Goal: Task Accomplishment & Management: Complete application form

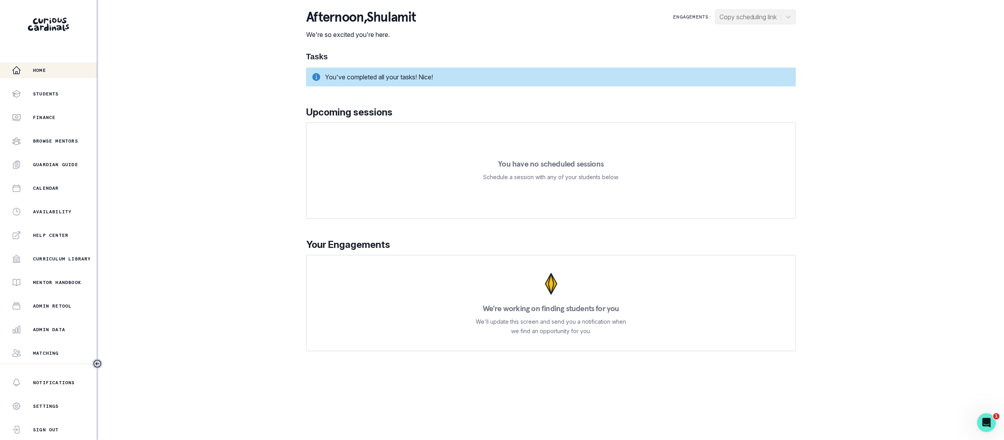
scroll to position [44, 0]
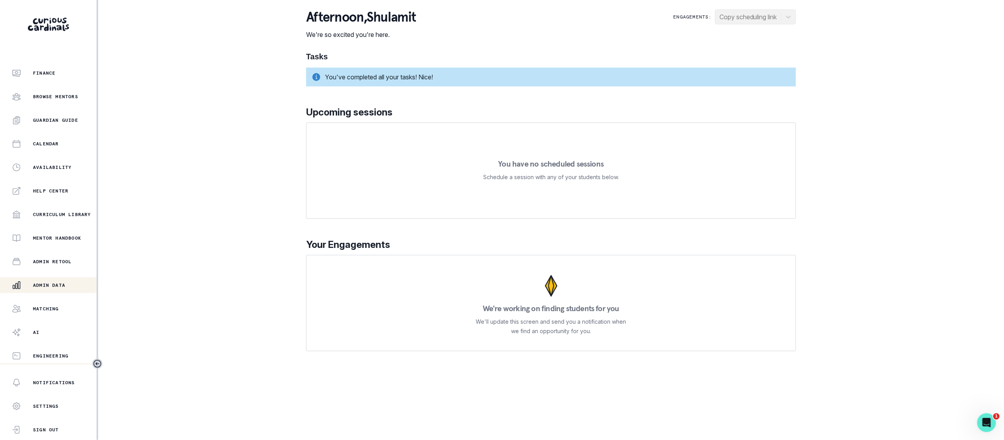
click at [75, 279] on button "Admin Data" at bounding box center [48, 285] width 97 height 16
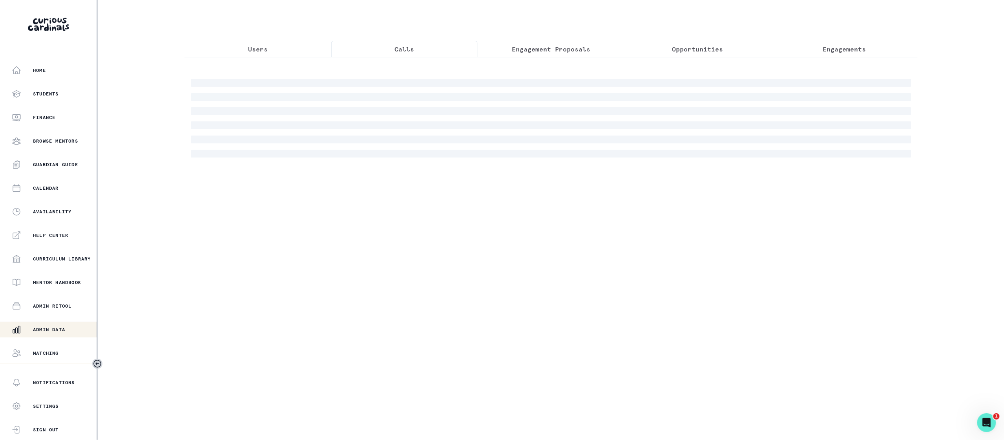
click at [416, 54] on button "Calls" at bounding box center [404, 49] width 147 height 16
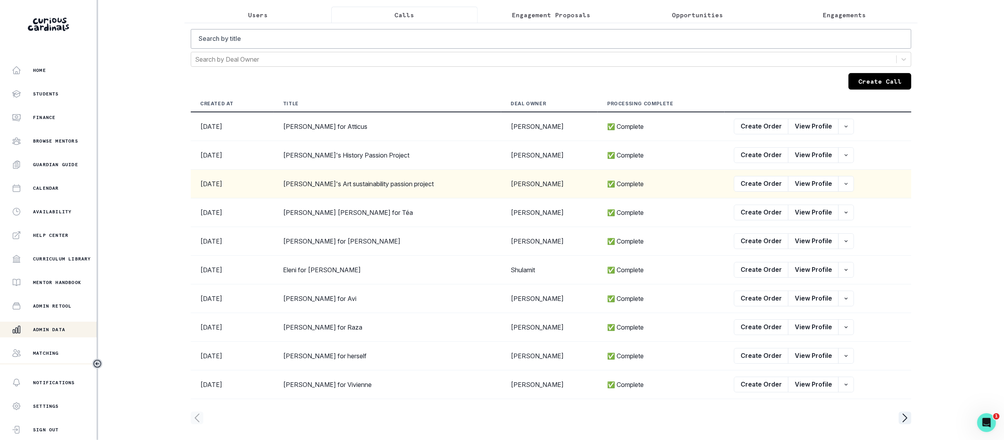
scroll to position [34, 0]
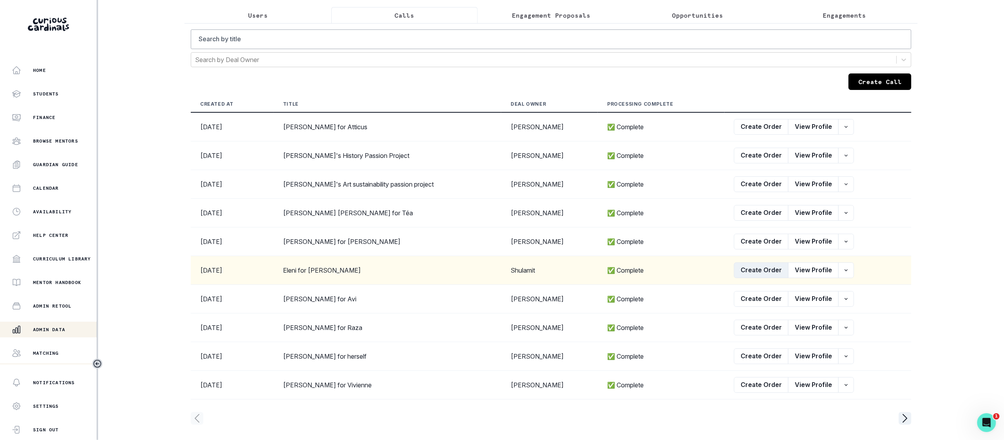
click at [746, 273] on button "Create Order" at bounding box center [761, 270] width 55 height 16
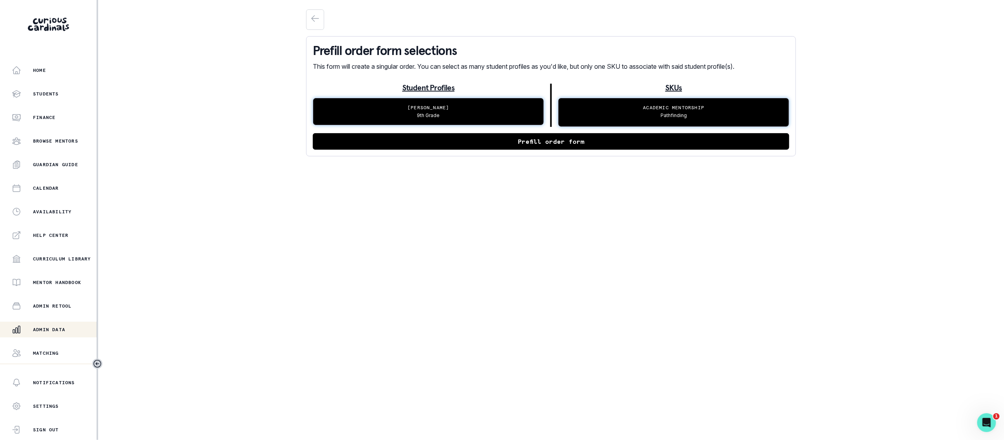
click at [594, 142] on button "Prefill order form" at bounding box center [551, 141] width 477 height 16
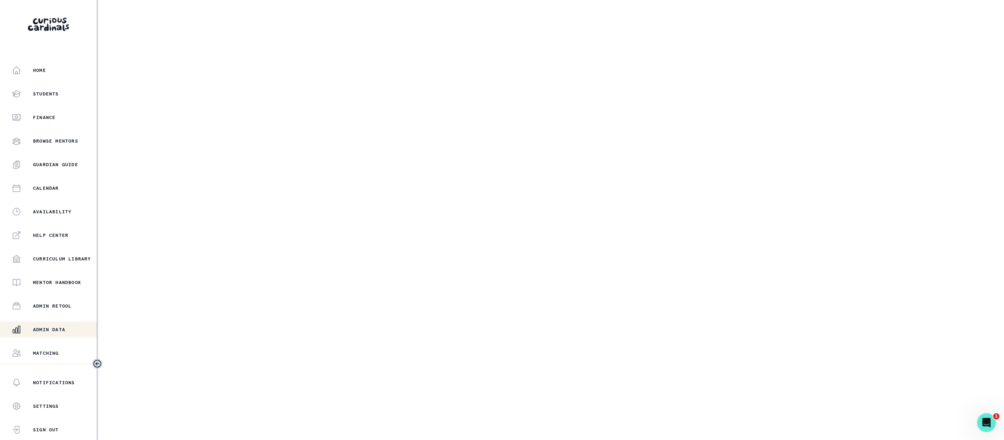
select select "6e9ed279-95f4-43f3-bb21-39f42ea6b77f"
select select "6a92626c-6211-4d23-b1bf-1b3424a9e5cc"
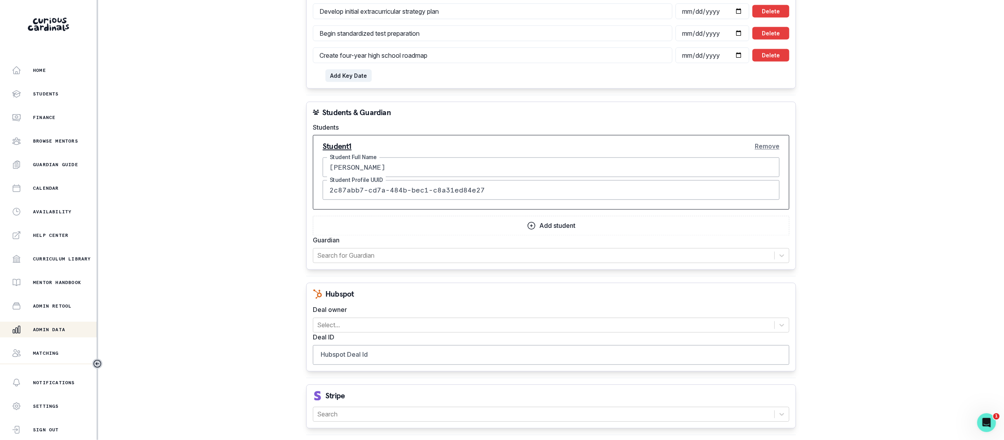
scroll to position [657, 0]
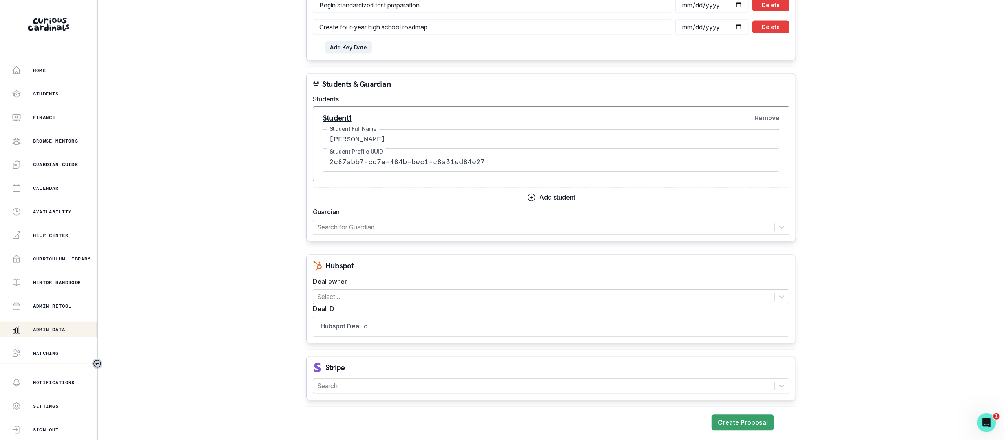
click at [348, 297] on div at bounding box center [544, 296] width 454 height 11
click at [363, 327] on input "Hubspot Deal Id" at bounding box center [551, 327] width 477 height 20
paste input "38995059521"
type input "38995059521"
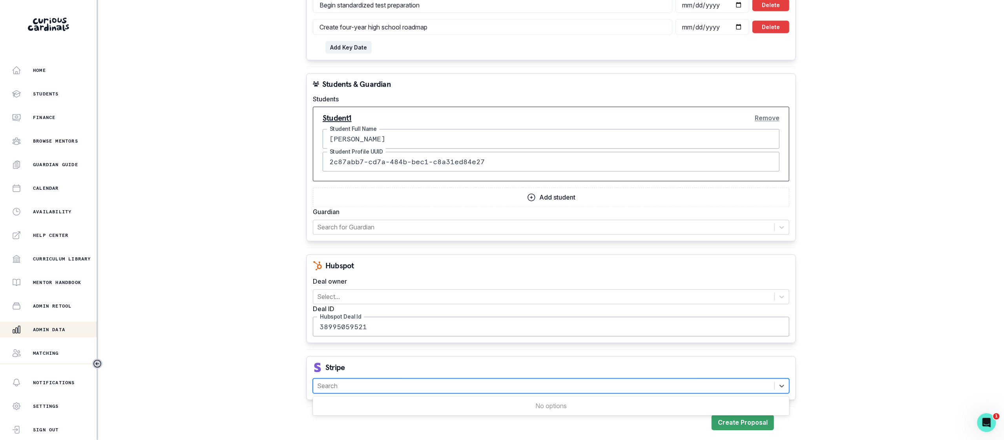
click at [364, 382] on div at bounding box center [544, 385] width 454 height 11
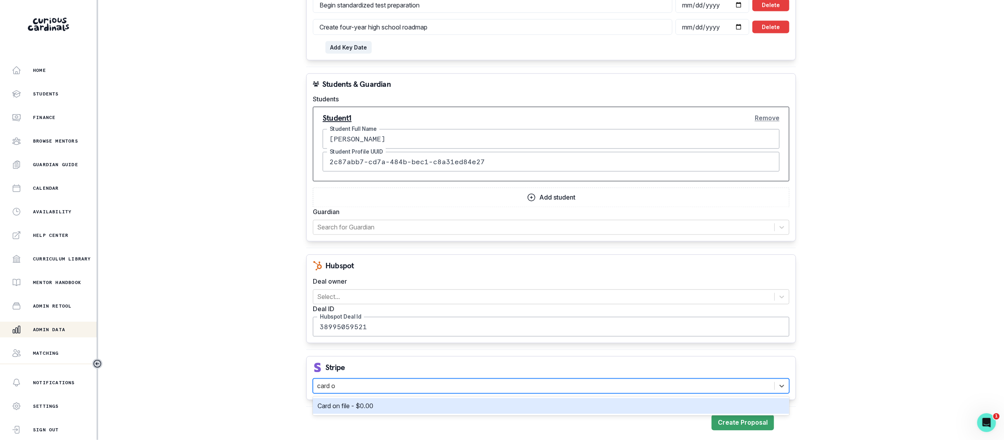
type input "card on"
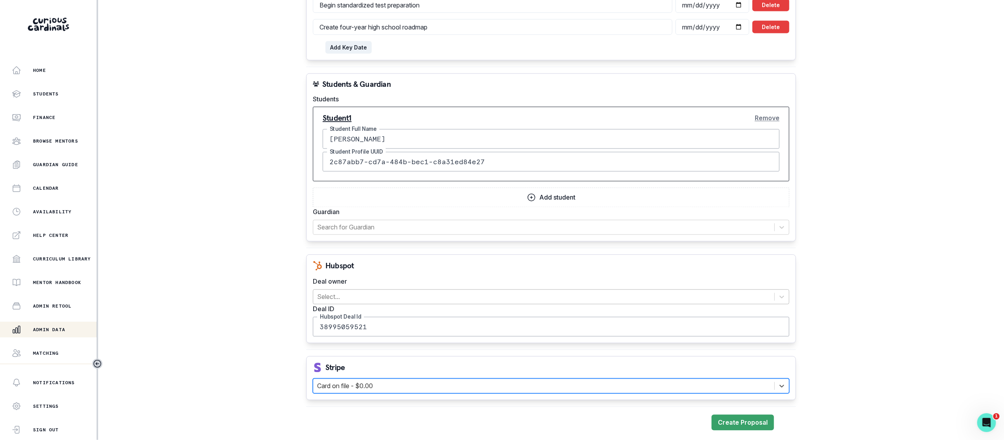
click at [358, 296] on div at bounding box center [544, 296] width 454 height 11
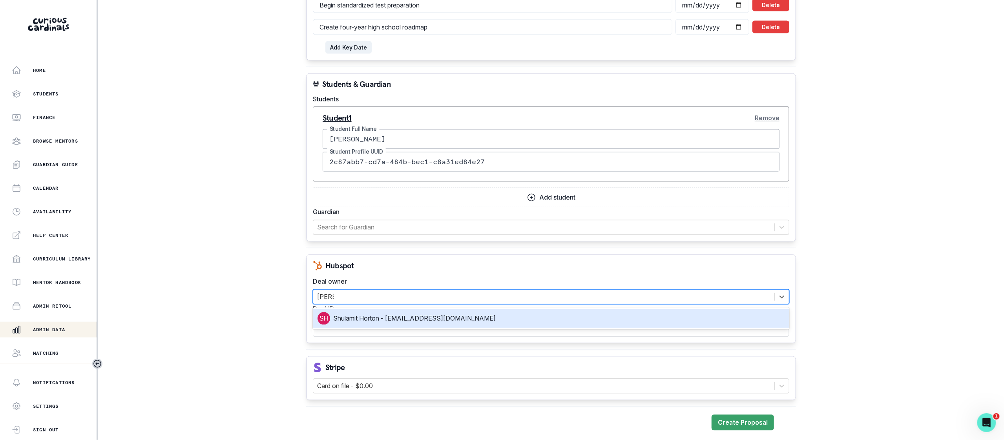
type input "[PERSON_NAME]"
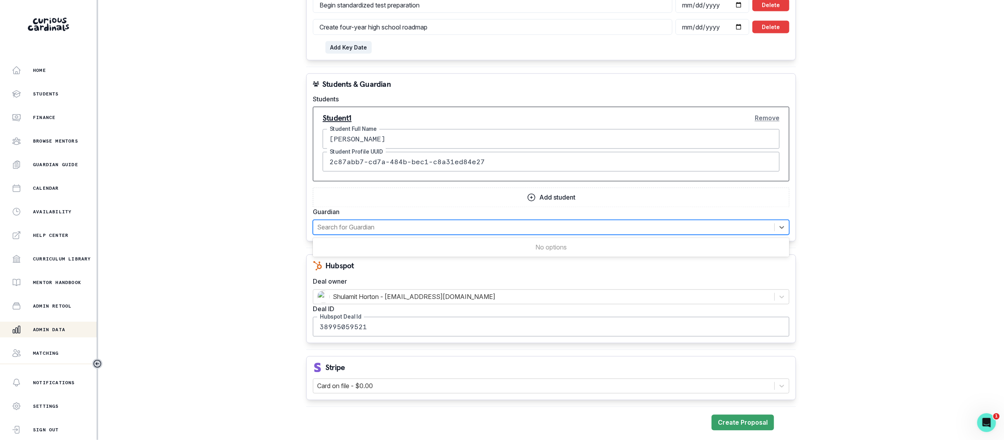
click at [369, 225] on div at bounding box center [544, 227] width 454 height 11
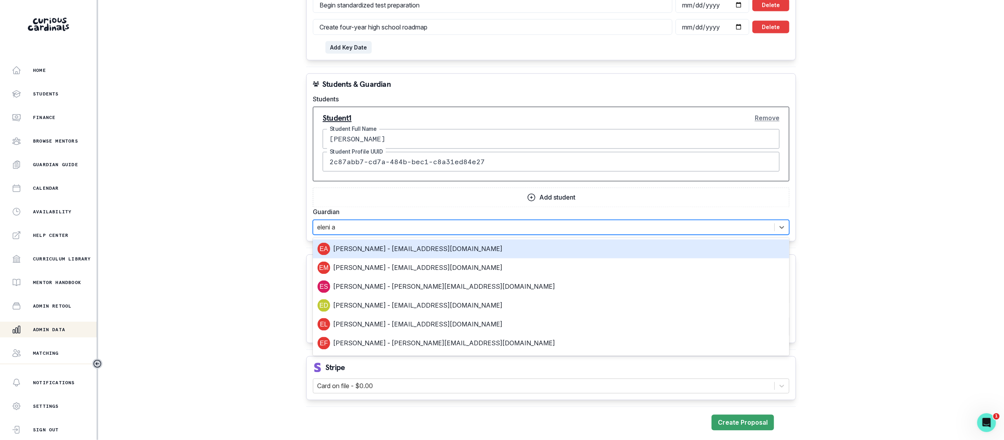
type input "eleni an"
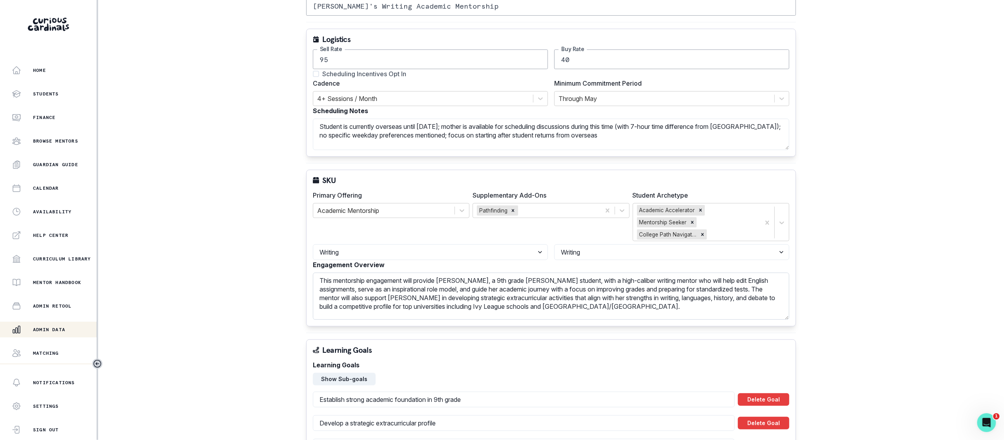
scroll to position [110, 0]
click at [680, 144] on textarea "Student is currently overseas until [DATE]; mother is available for scheduling …" at bounding box center [551, 135] width 477 height 31
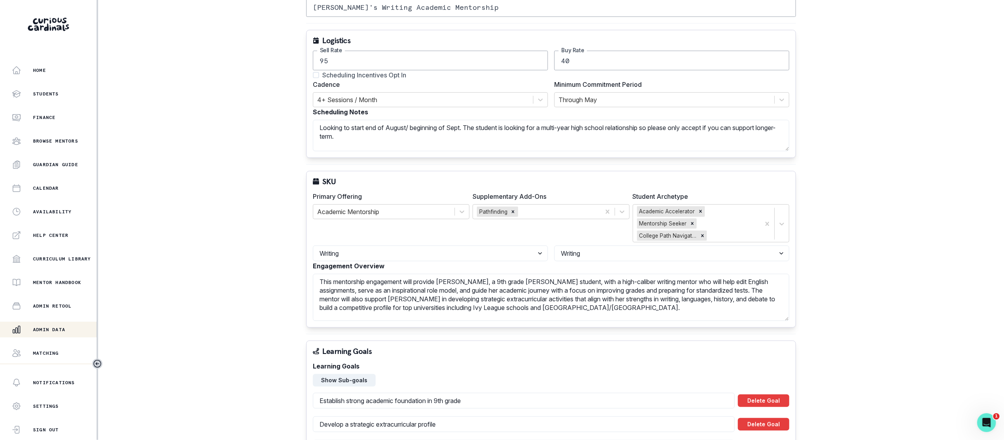
click at [386, 77] on span "Scheduling Incentives Opt In" at bounding box center [364, 74] width 84 height 9
type textarea "Looking to start end of August/ beginning of Sept. The student is looking for a…"
click at [313, 75] on input "Scheduling Incentives Opt In" at bounding box center [313, 75] width 0 height 0
checkbox input "true"
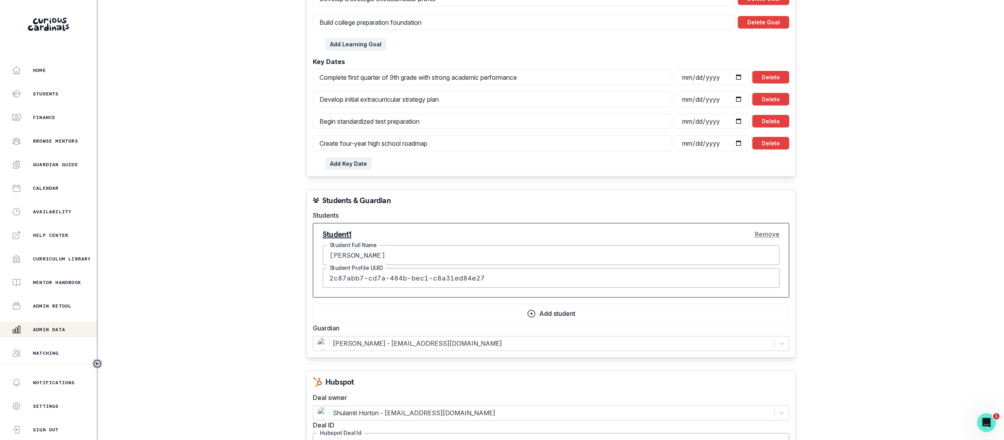
scroll to position [657, 0]
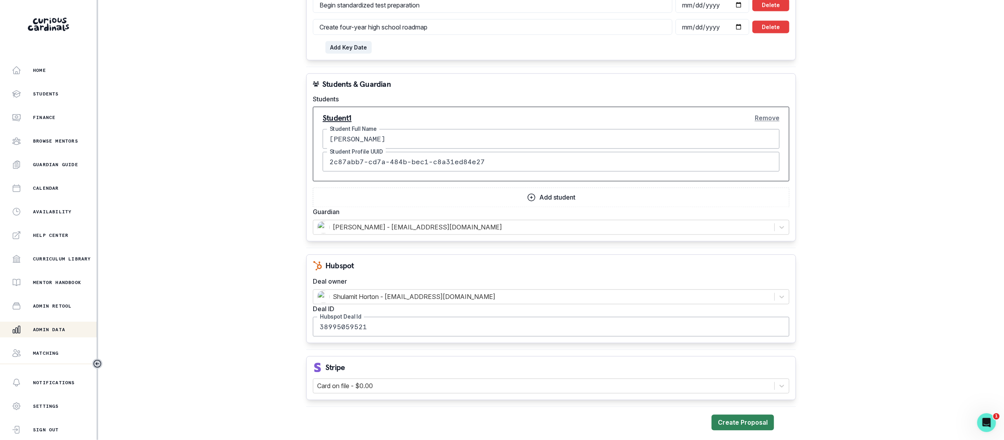
click at [755, 424] on button "Create Proposal" at bounding box center [743, 423] width 62 height 16
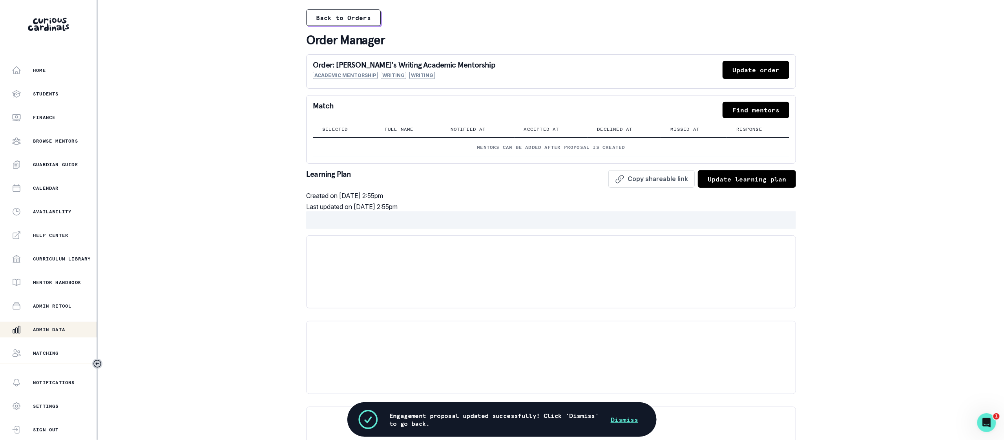
click at [765, 105] on button "Find mentors" at bounding box center [756, 110] width 67 height 16
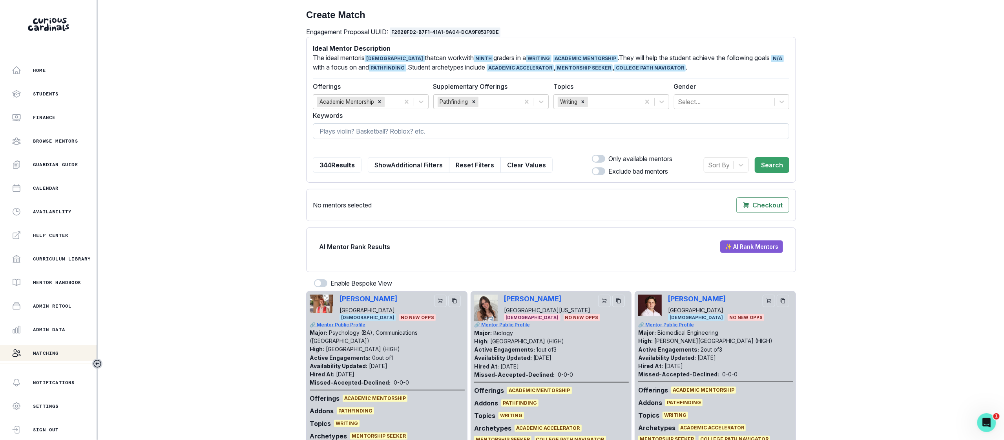
click at [583, 132] on input at bounding box center [551, 131] width 477 height 16
type input "[PERSON_NAME]"
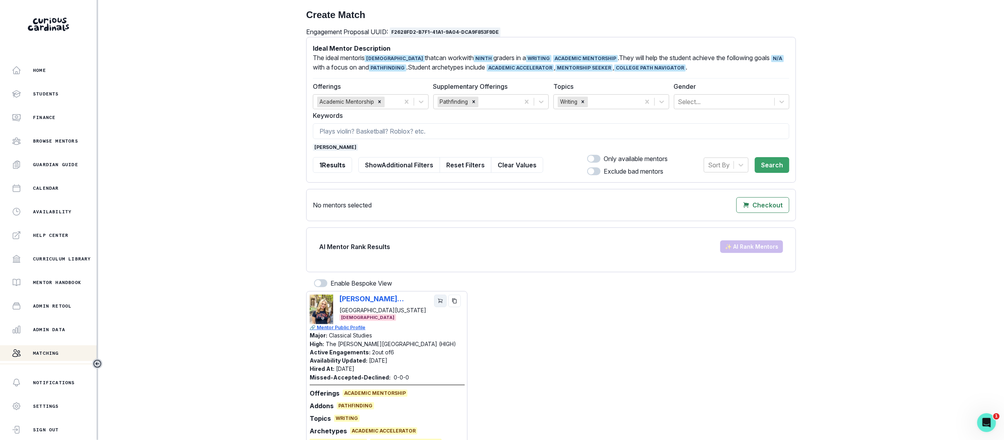
click at [441, 303] on icon "cart" at bounding box center [440, 301] width 4 height 4
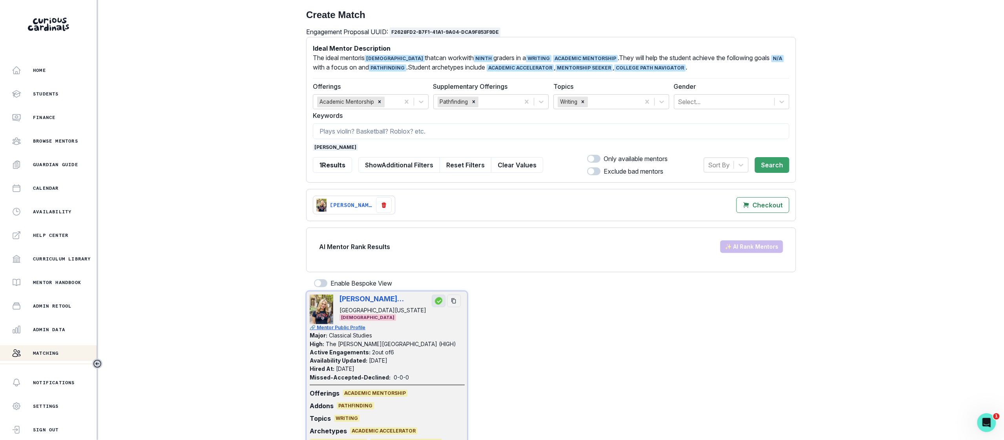
click at [329, 147] on span "[PERSON_NAME]" at bounding box center [335, 147] width 45 height 7
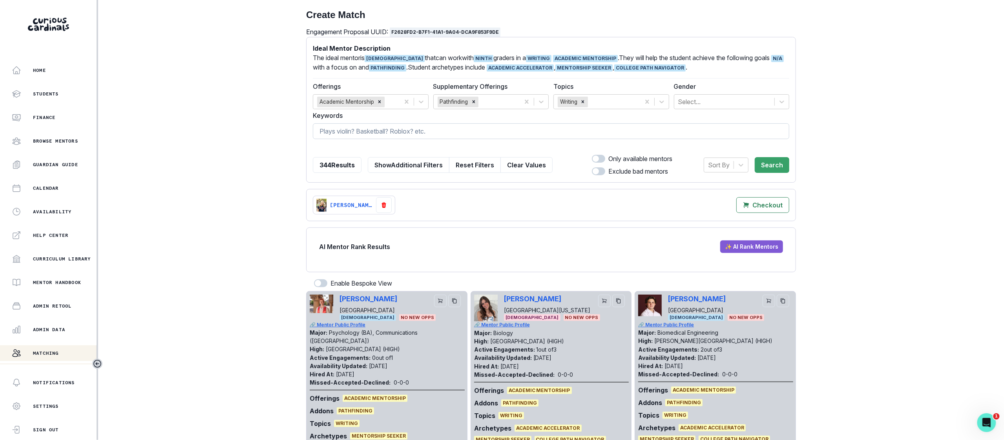
click at [345, 135] on input at bounding box center [551, 131] width 477 height 16
type input "moana"
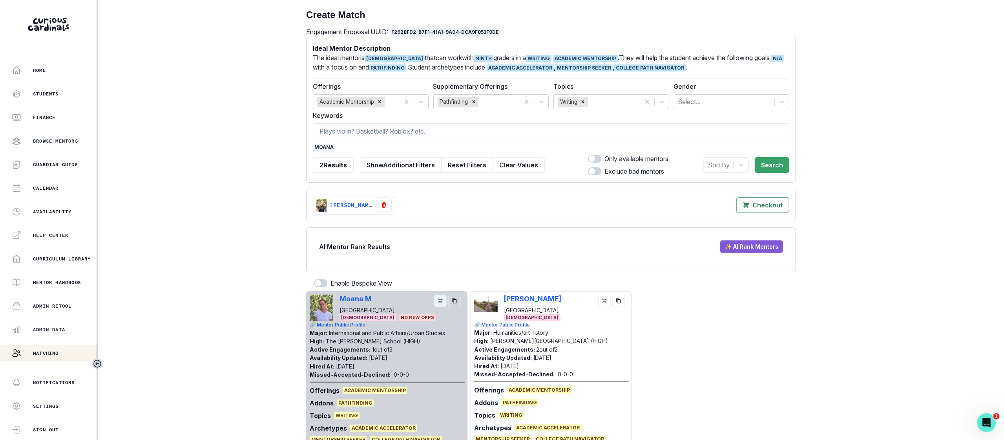
click at [434, 304] on button "cart" at bounding box center [440, 300] width 13 height 13
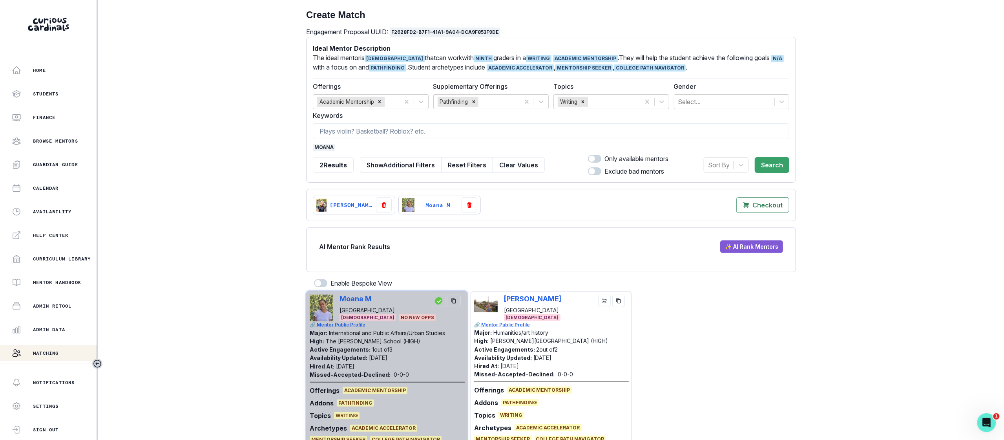
click at [328, 145] on span "moana" at bounding box center [324, 147] width 22 height 7
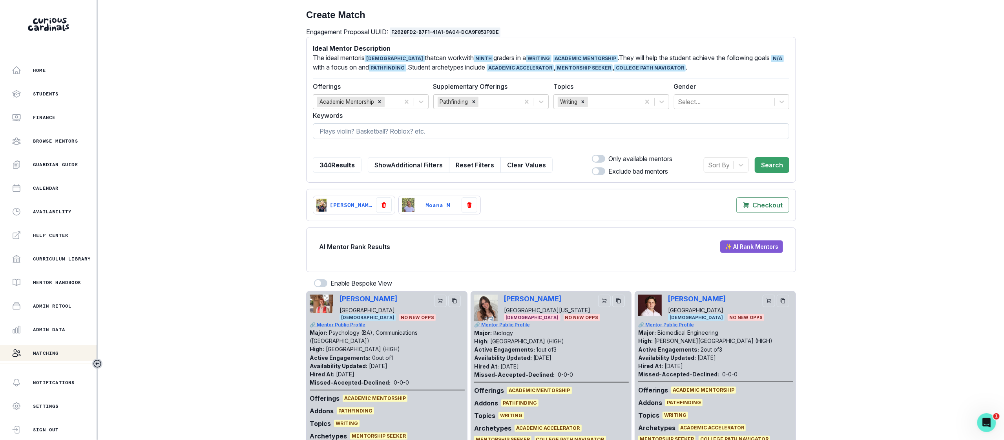
click at [343, 130] on input at bounding box center [551, 131] width 477 height 16
type input "[PERSON_NAME]"
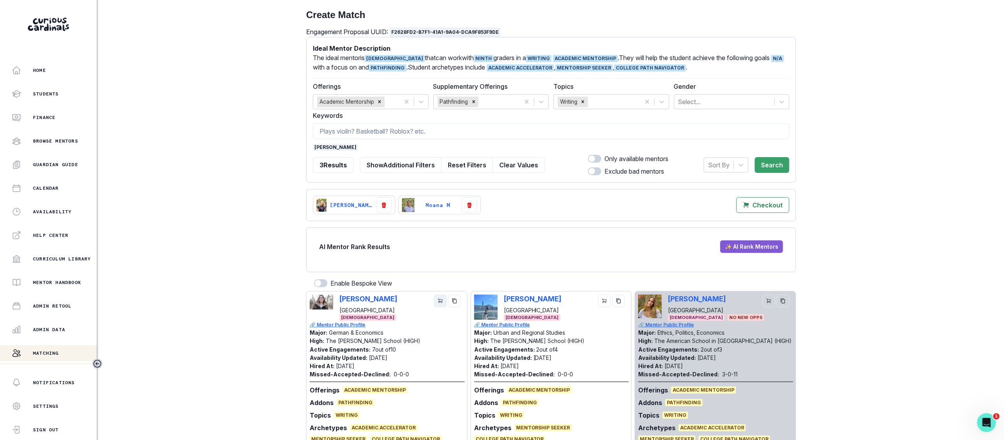
click at [439, 307] on button "cart" at bounding box center [440, 300] width 13 height 13
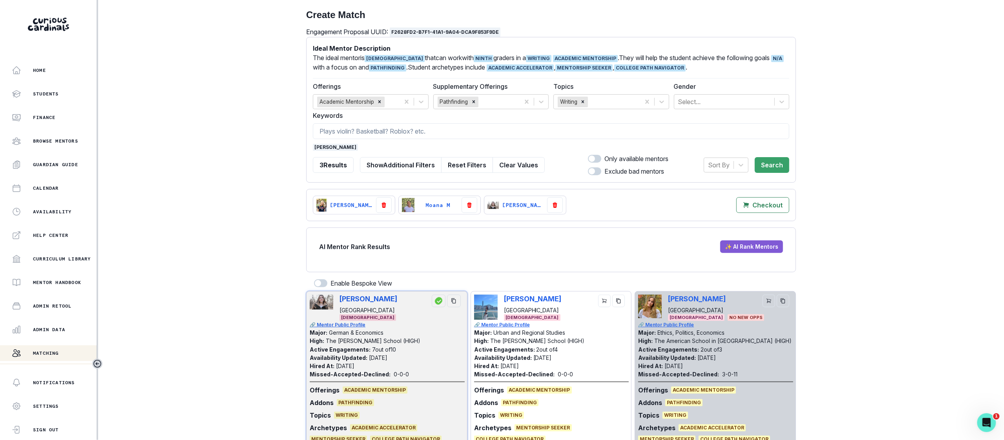
click at [340, 143] on form "Ideal Mentor Description The ideal mentor is [DEMOGRAPHIC_DATA] that can work w…" at bounding box center [551, 110] width 477 height 132
click at [341, 147] on span "[PERSON_NAME]" at bounding box center [335, 147] width 45 height 7
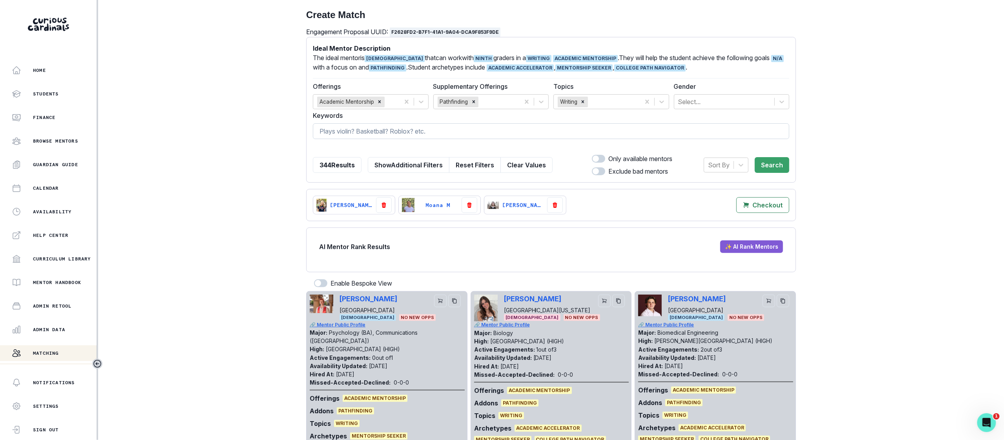
click at [354, 129] on input at bounding box center [551, 131] width 477 height 16
type input "arden"
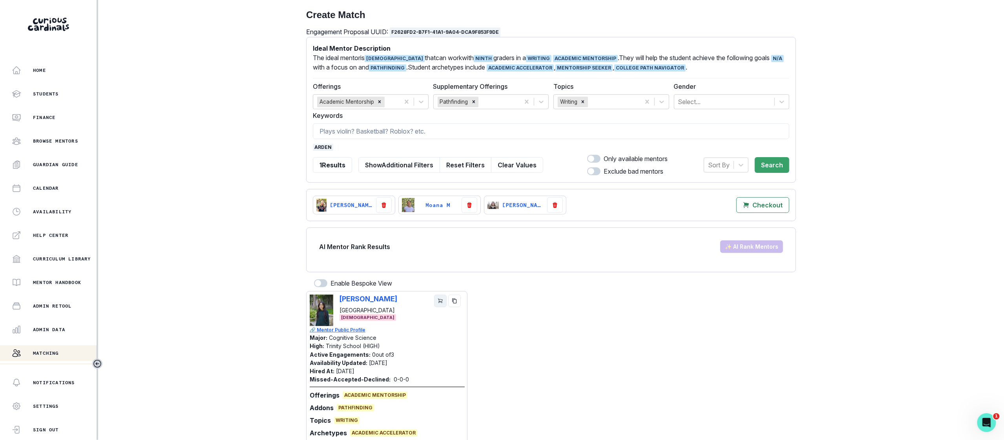
click at [438, 300] on icon "cart" at bounding box center [440, 300] width 5 height 5
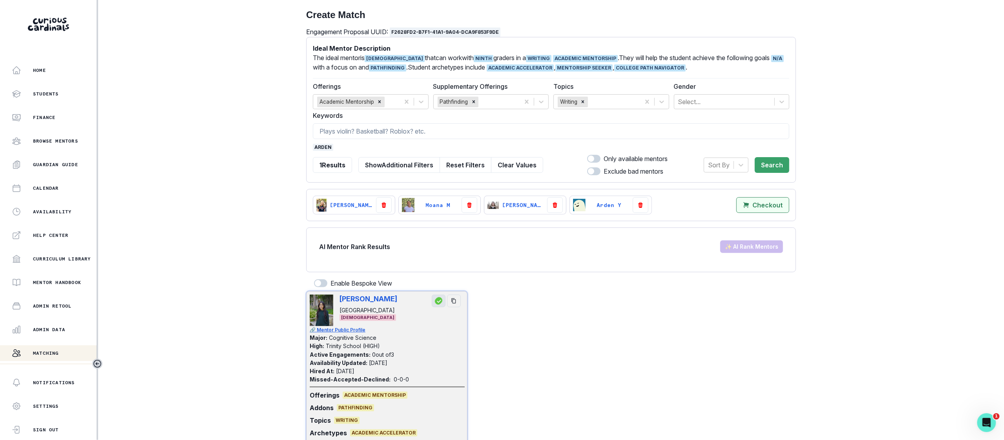
click at [761, 210] on mentors"] "Checkout" at bounding box center [763, 205] width 53 height 16
select select "CASCADE"
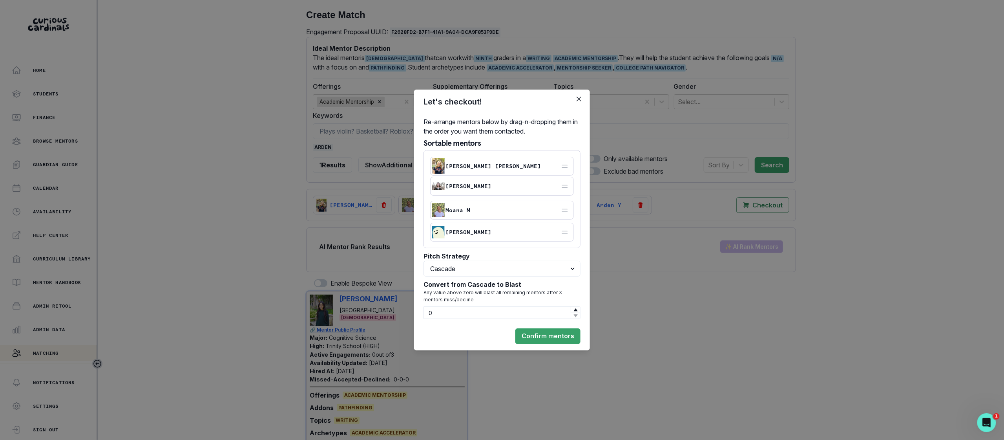
drag, startPoint x: 568, startPoint y: 208, endPoint x: 568, endPoint y: 184, distance: 23.6
click at [568, 184] on icon at bounding box center [565, 186] width 8 height 8
click at [558, 336] on button "Confirm mentors" at bounding box center [548, 336] width 65 height 16
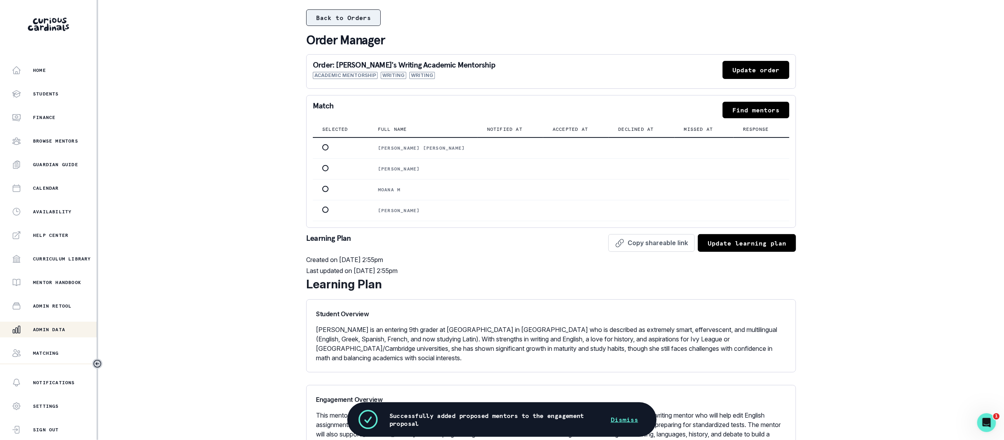
click at [365, 18] on button "Back to Orders" at bounding box center [343, 17] width 75 height 16
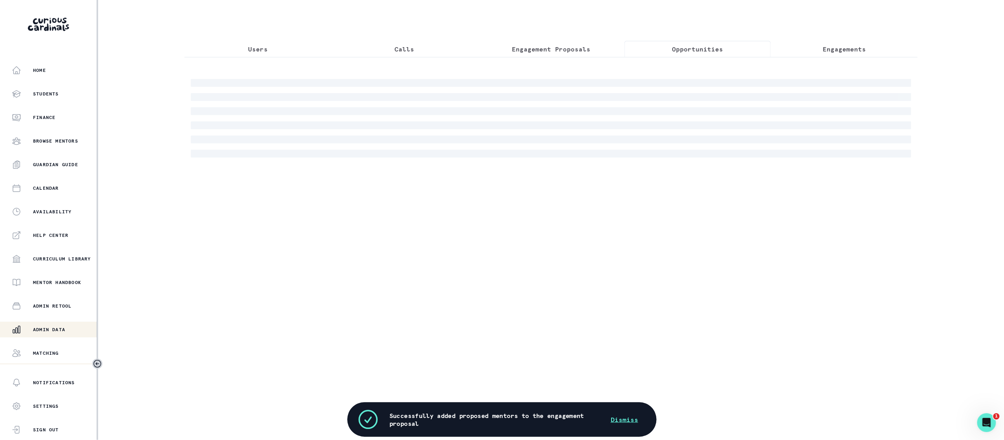
click at [712, 54] on button "Opportunities" at bounding box center [698, 49] width 147 height 16
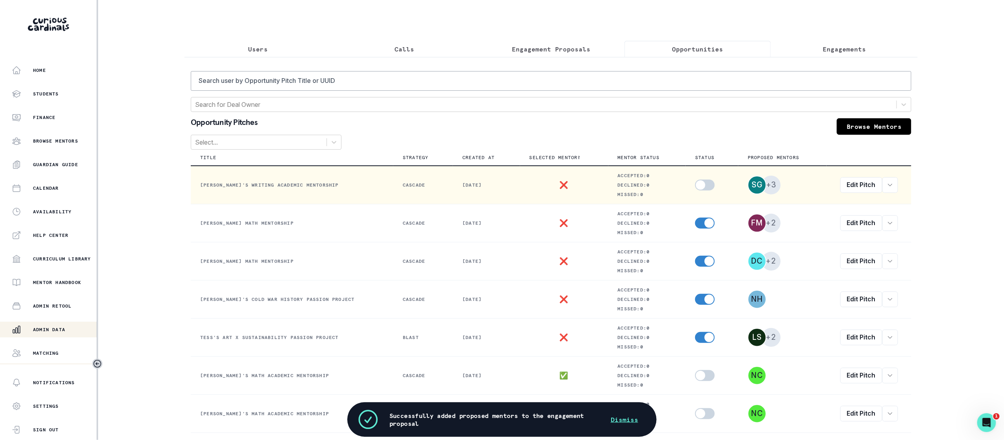
click at [699, 180] on span at bounding box center [705, 184] width 20 height 11
click at [695, 179] on input "checkbox" at bounding box center [695, 179] width 0 height 0
checkbox input "true"
